Goal: Task Accomplishment & Management: Use online tool/utility

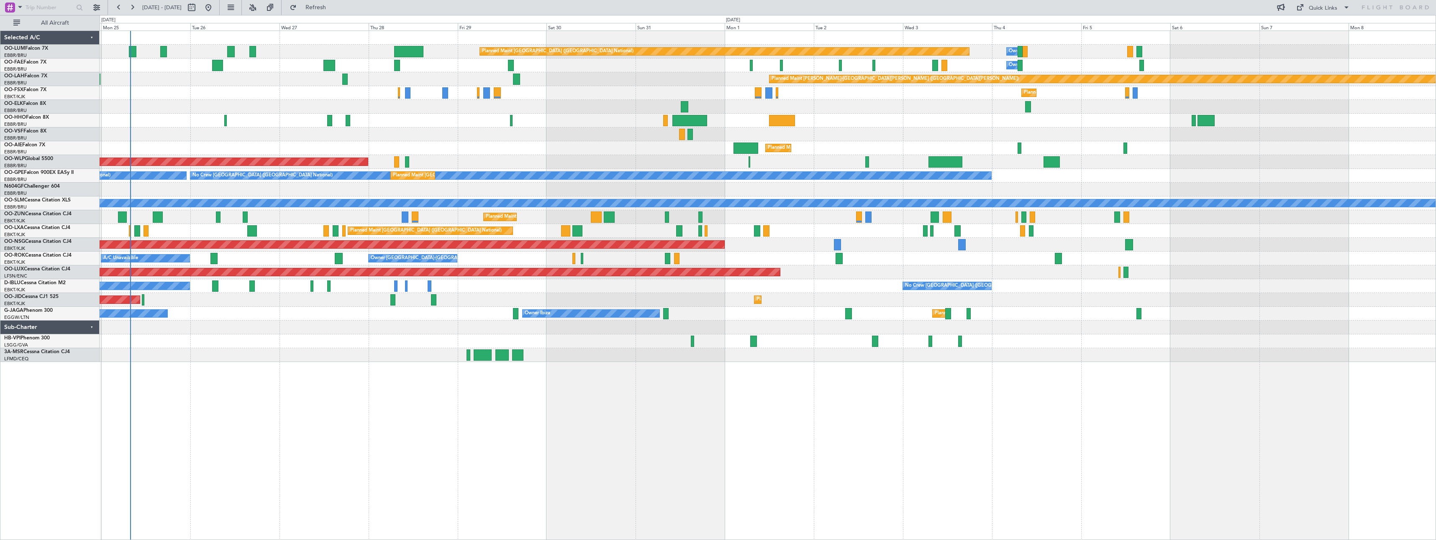
click at [381, 414] on div "Planned Maint [GEOGRAPHIC_DATA] ([GEOGRAPHIC_DATA] National) Owner [GEOGRAPHIC_…" at bounding box center [768, 286] width 1336 height 510
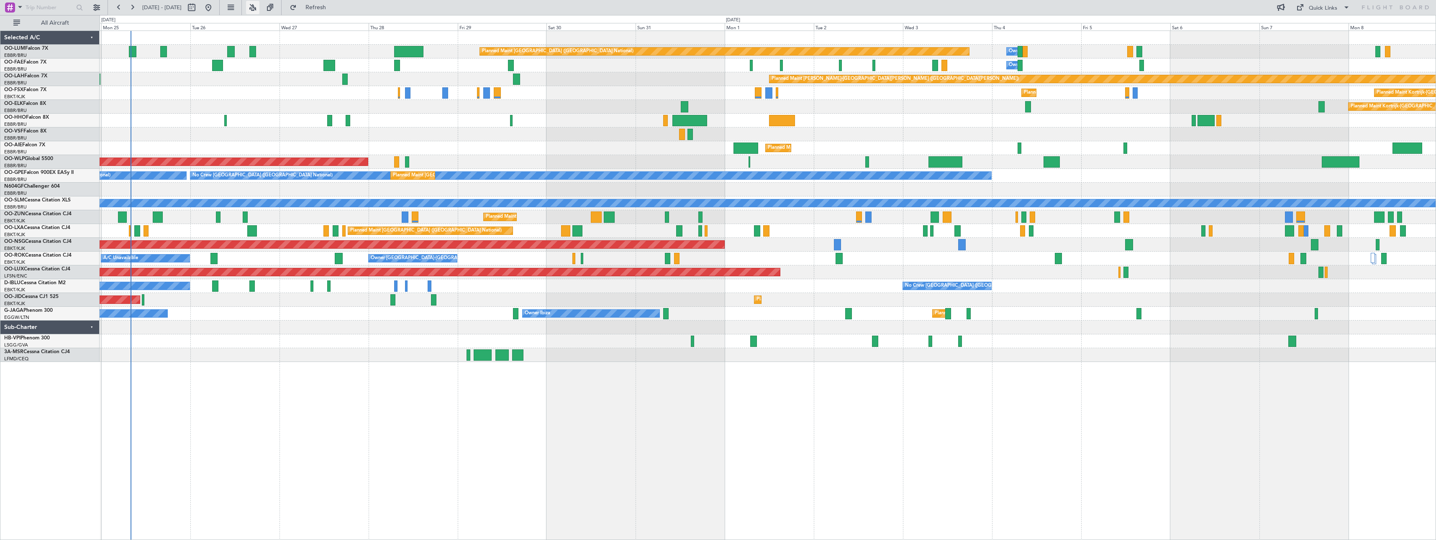
click at [259, 9] on button at bounding box center [252, 7] width 13 height 13
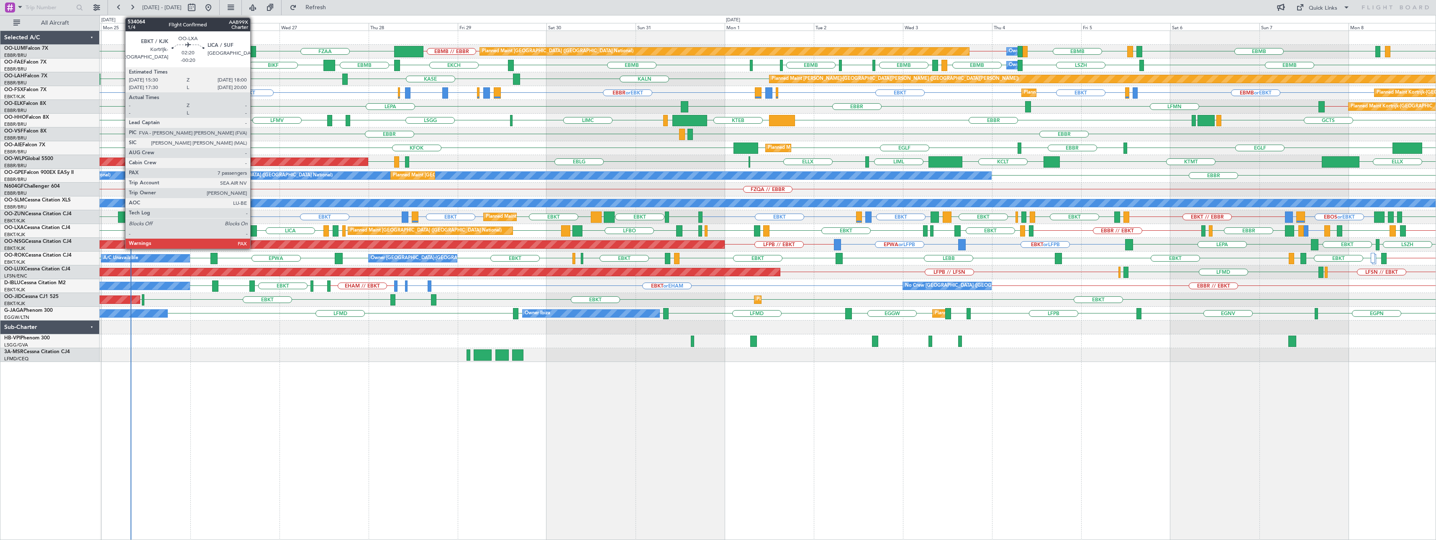
click at [254, 228] on div at bounding box center [252, 230] width 10 height 11
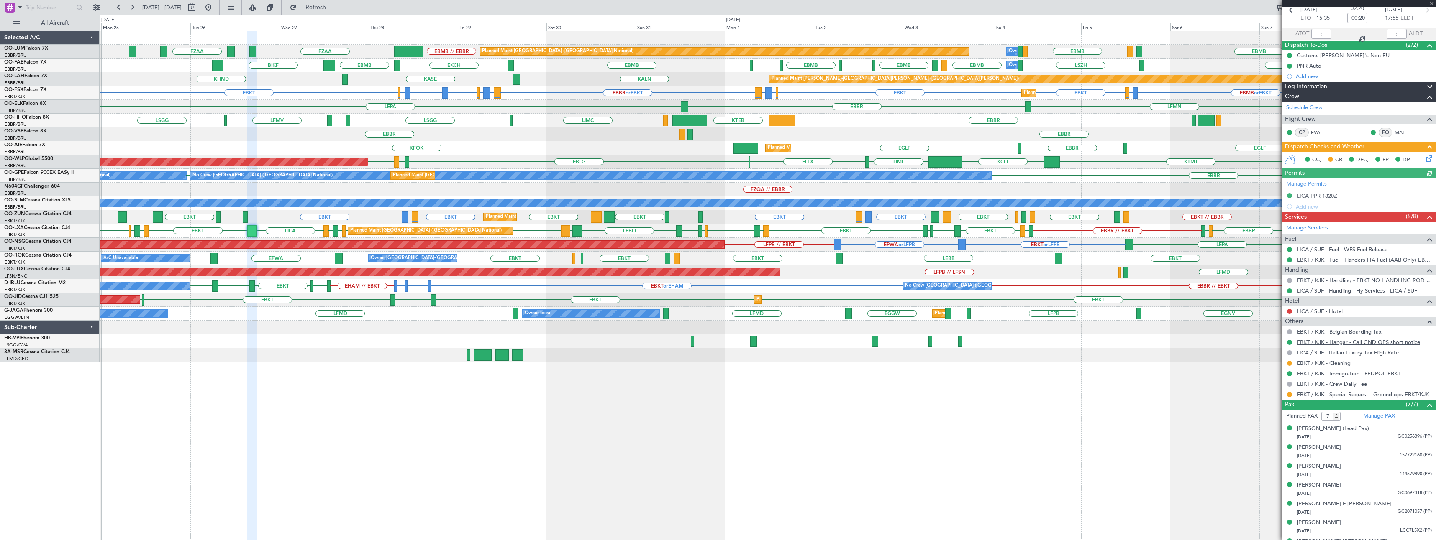
scroll to position [56, 0]
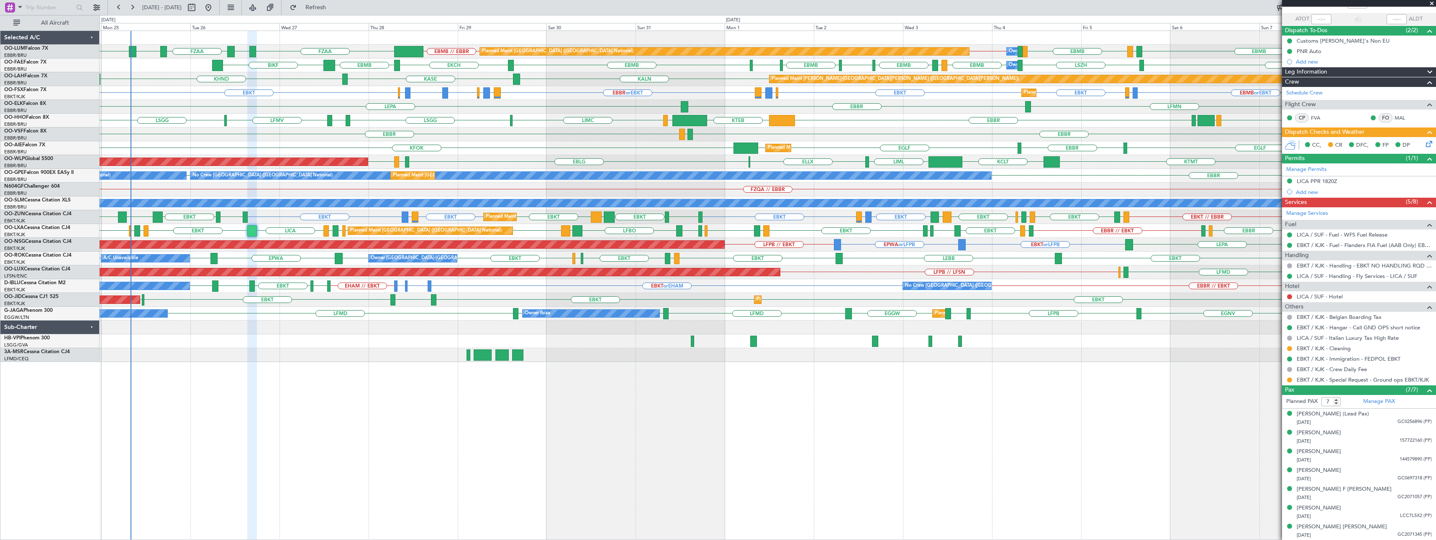
click at [1431, 3] on span at bounding box center [1431, 4] width 8 height 8
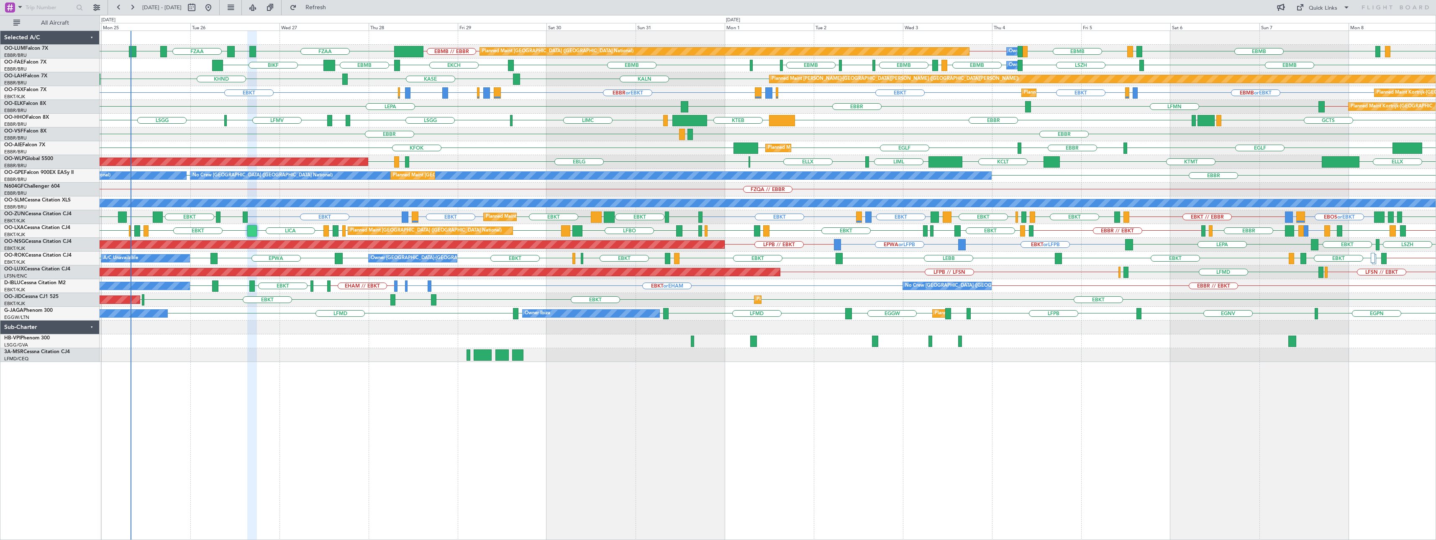
type input "0"
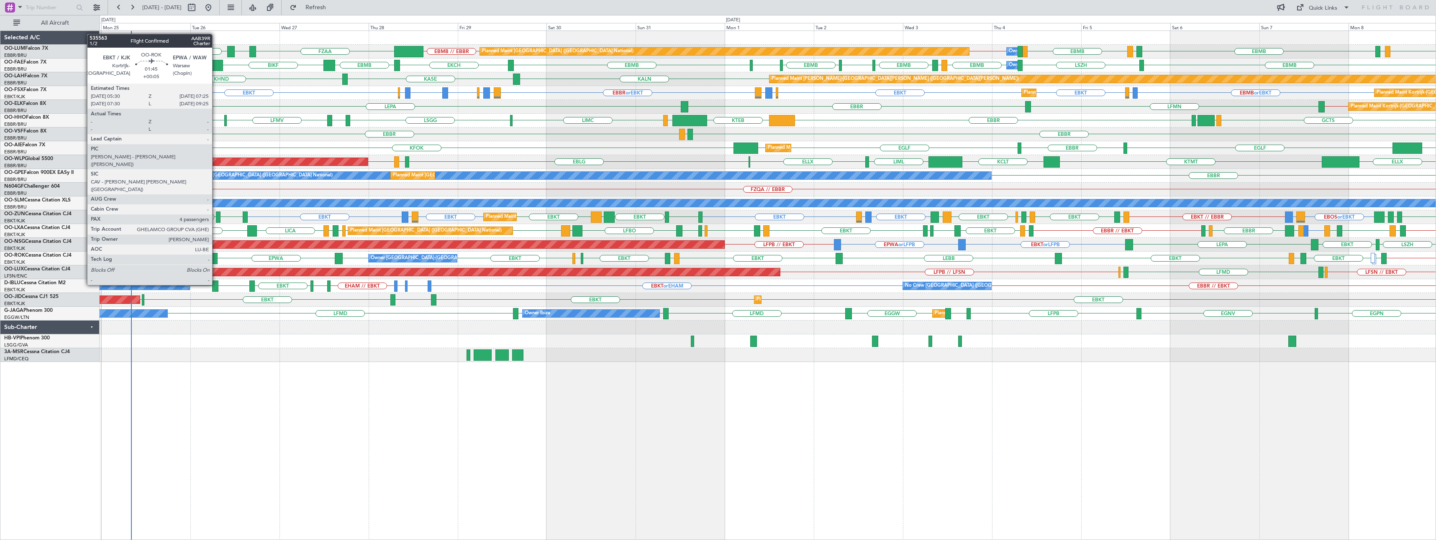
click at [216, 254] on div at bounding box center [214, 258] width 8 height 11
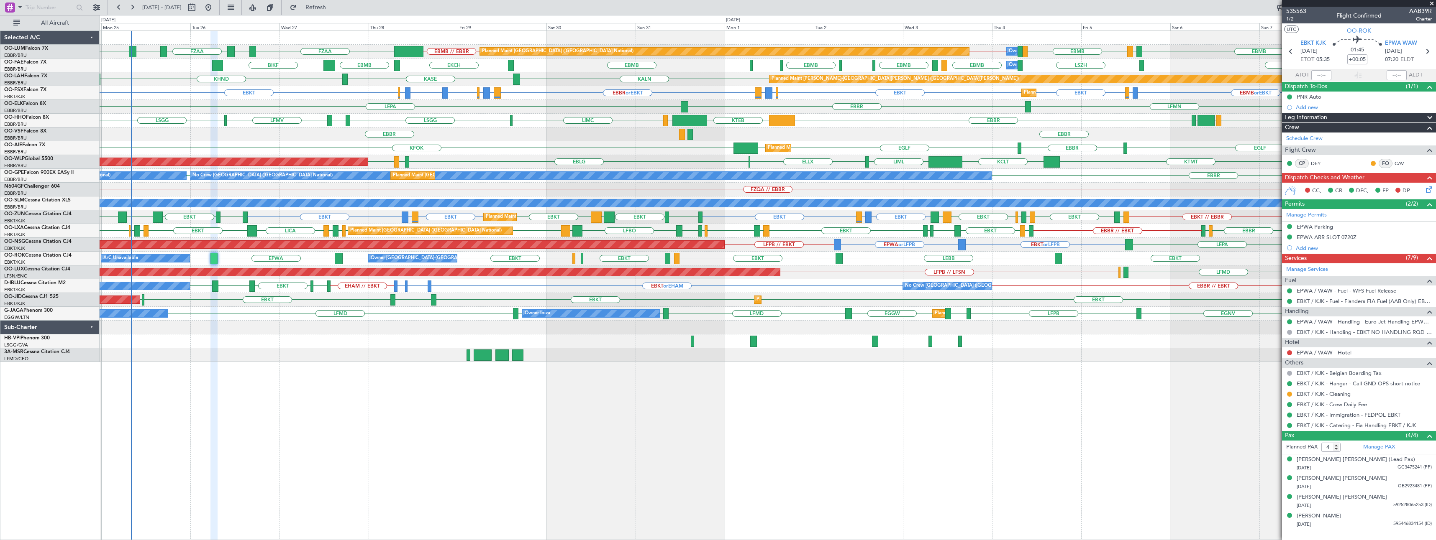
click at [1431, 3] on span at bounding box center [1431, 4] width 8 height 8
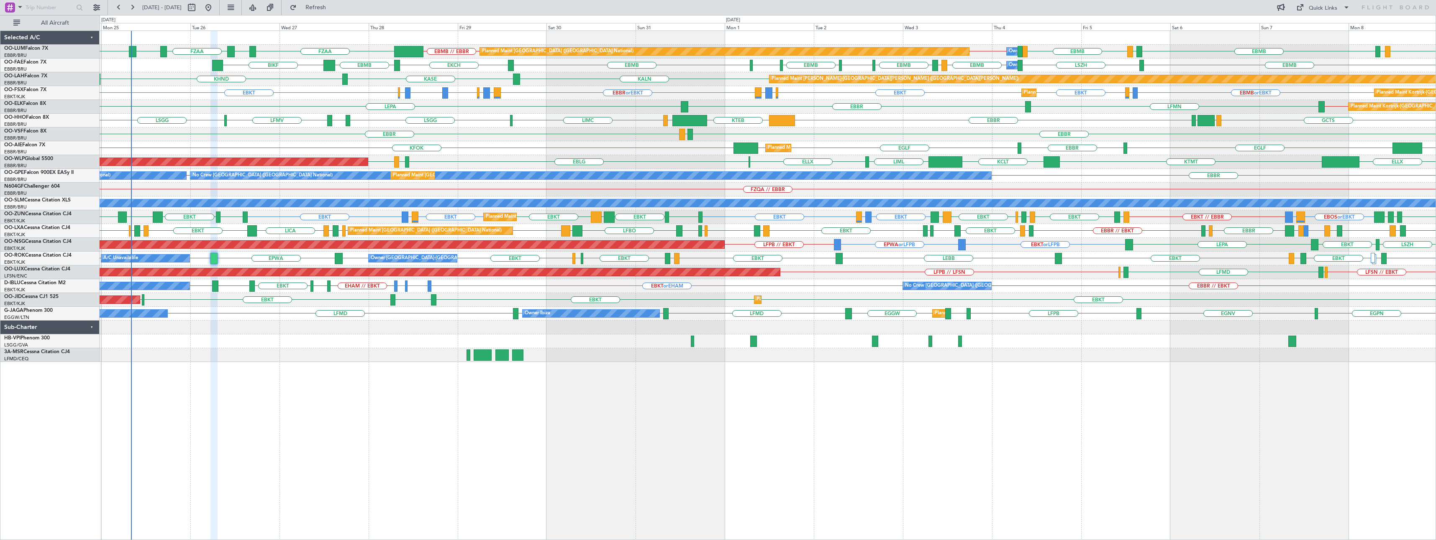
type input "0"
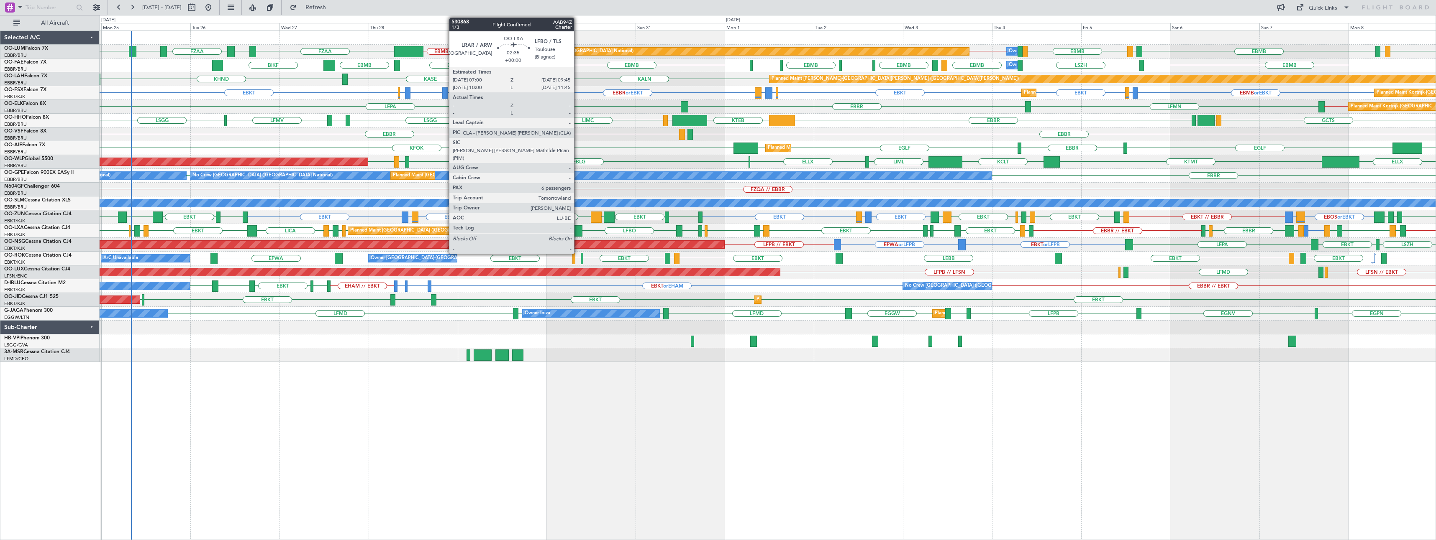
click at [578, 231] on div at bounding box center [577, 230] width 10 height 11
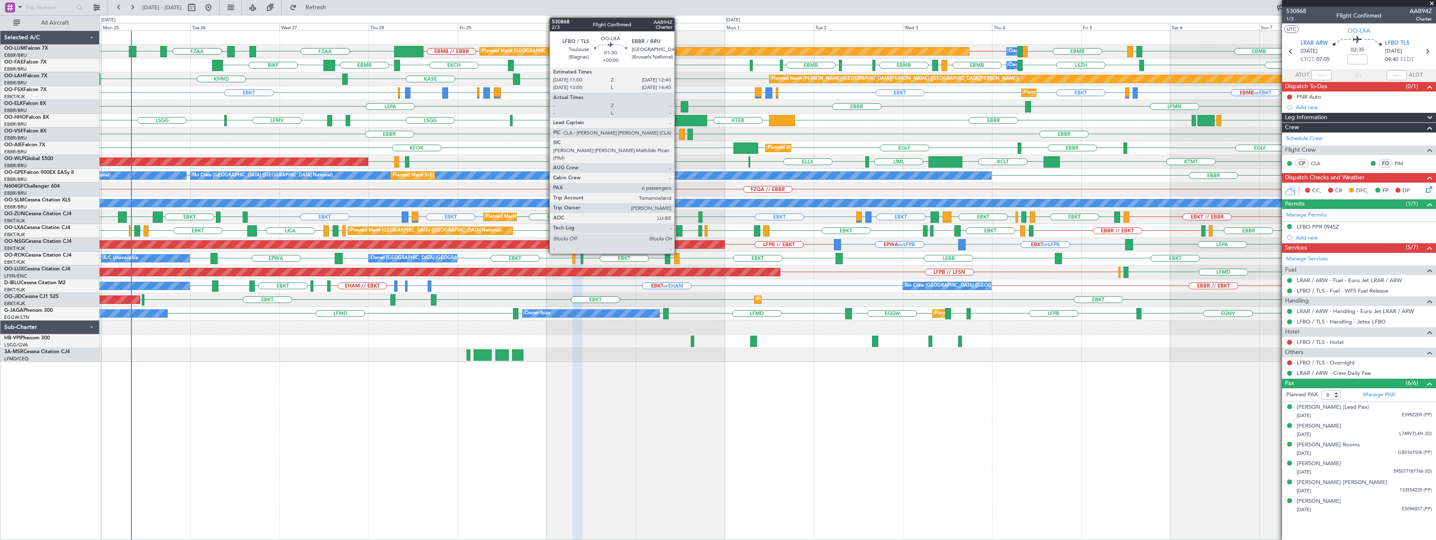
click at [678, 232] on div at bounding box center [679, 230] width 6 height 11
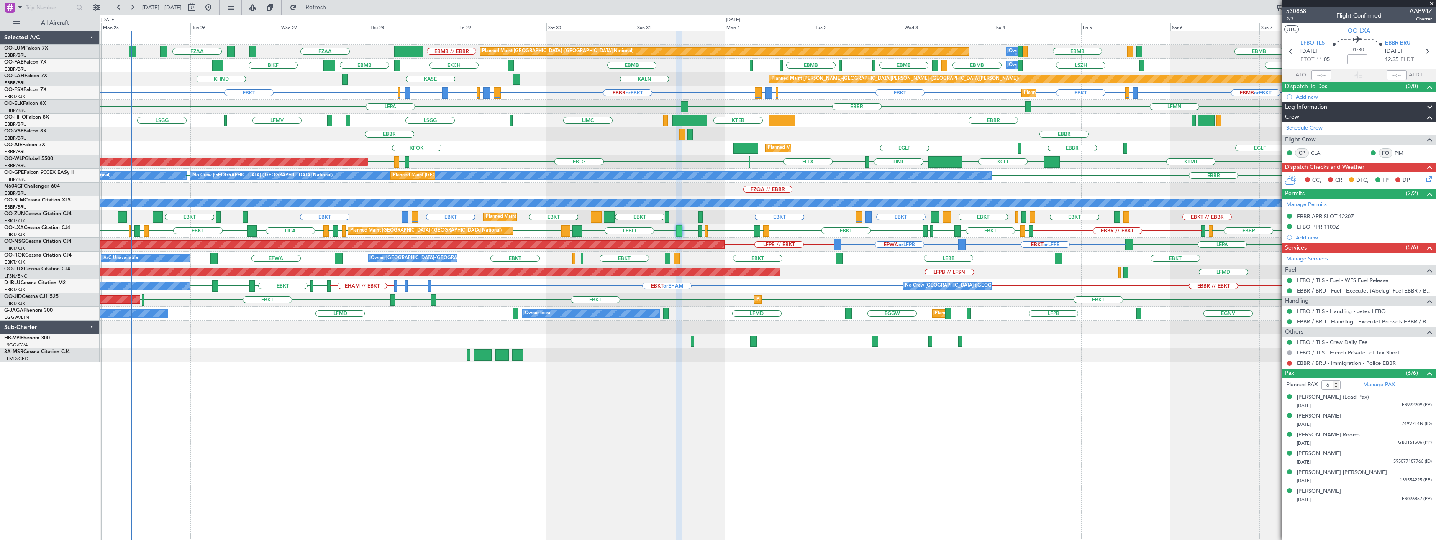
click at [1431, 3] on span at bounding box center [1431, 4] width 8 height 8
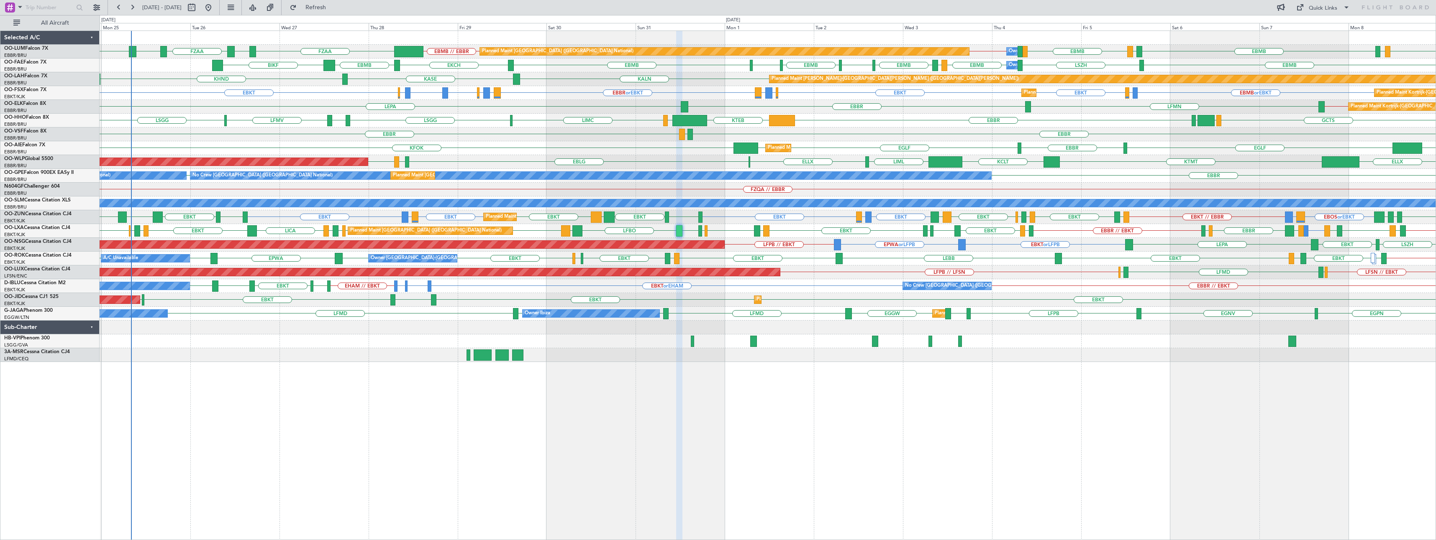
type input "0"
